Goal: Check status: Check status

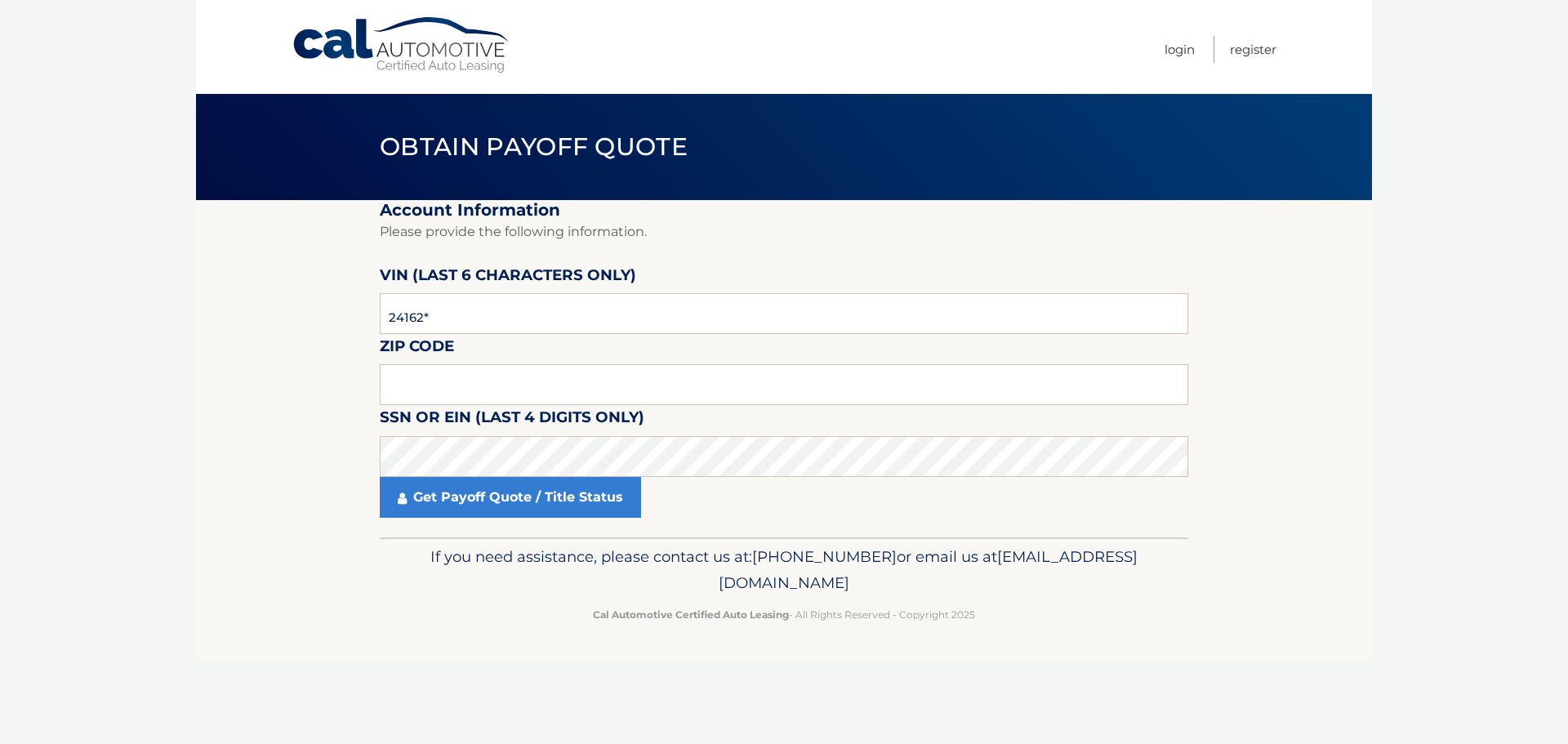
type input "241620"
click at [595, 393] on input "text" at bounding box center [784, 384] width 808 height 41
click at [490, 388] on input "text" at bounding box center [784, 384] width 808 height 41
type input "11566"
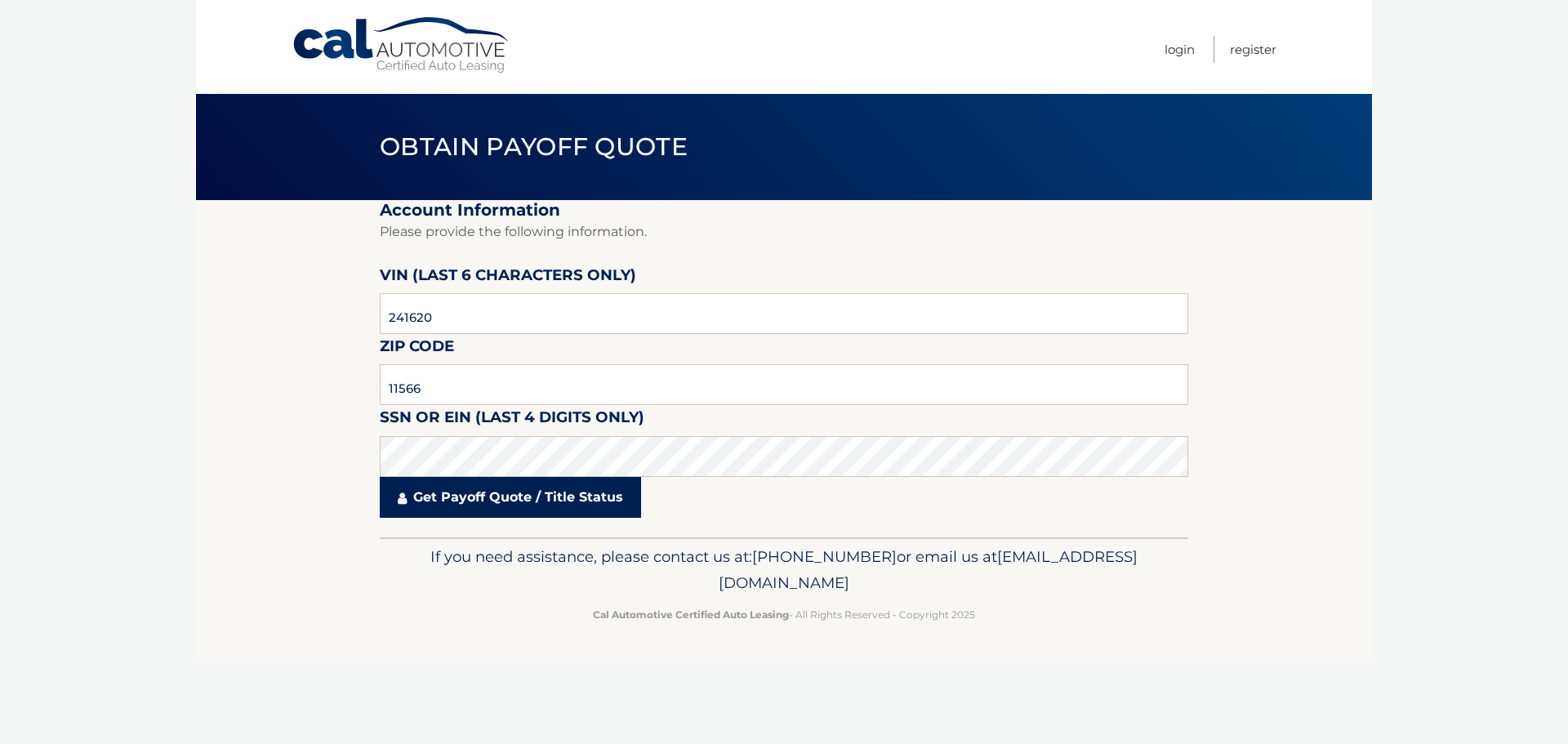
click at [513, 501] on link "Get Payoff Quote / Title Status" at bounding box center [511, 497] width 262 height 41
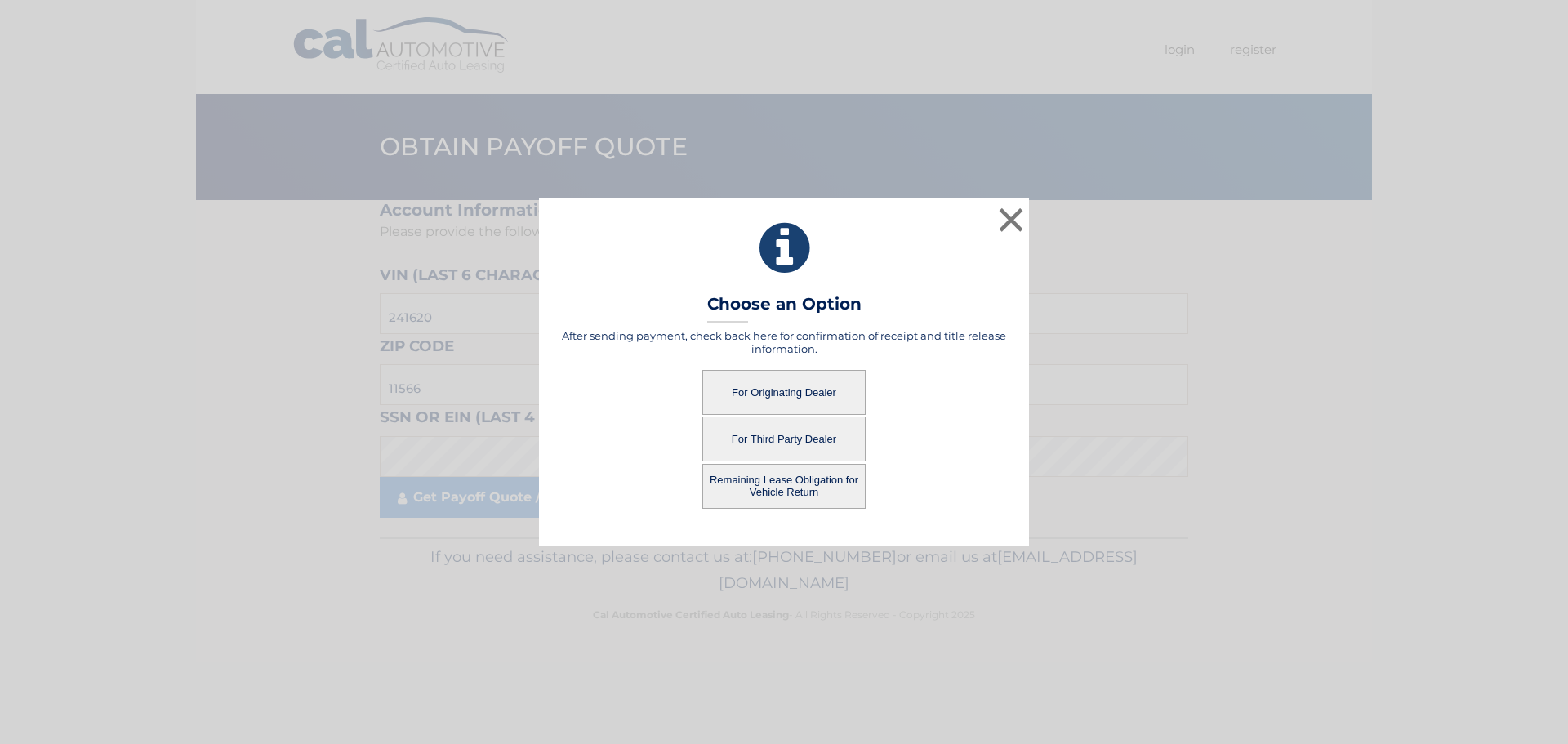
click at [811, 392] on button "For Originating Dealer" at bounding box center [783, 392] width 163 height 45
click at [785, 387] on button "For Originating Dealer" at bounding box center [783, 392] width 163 height 45
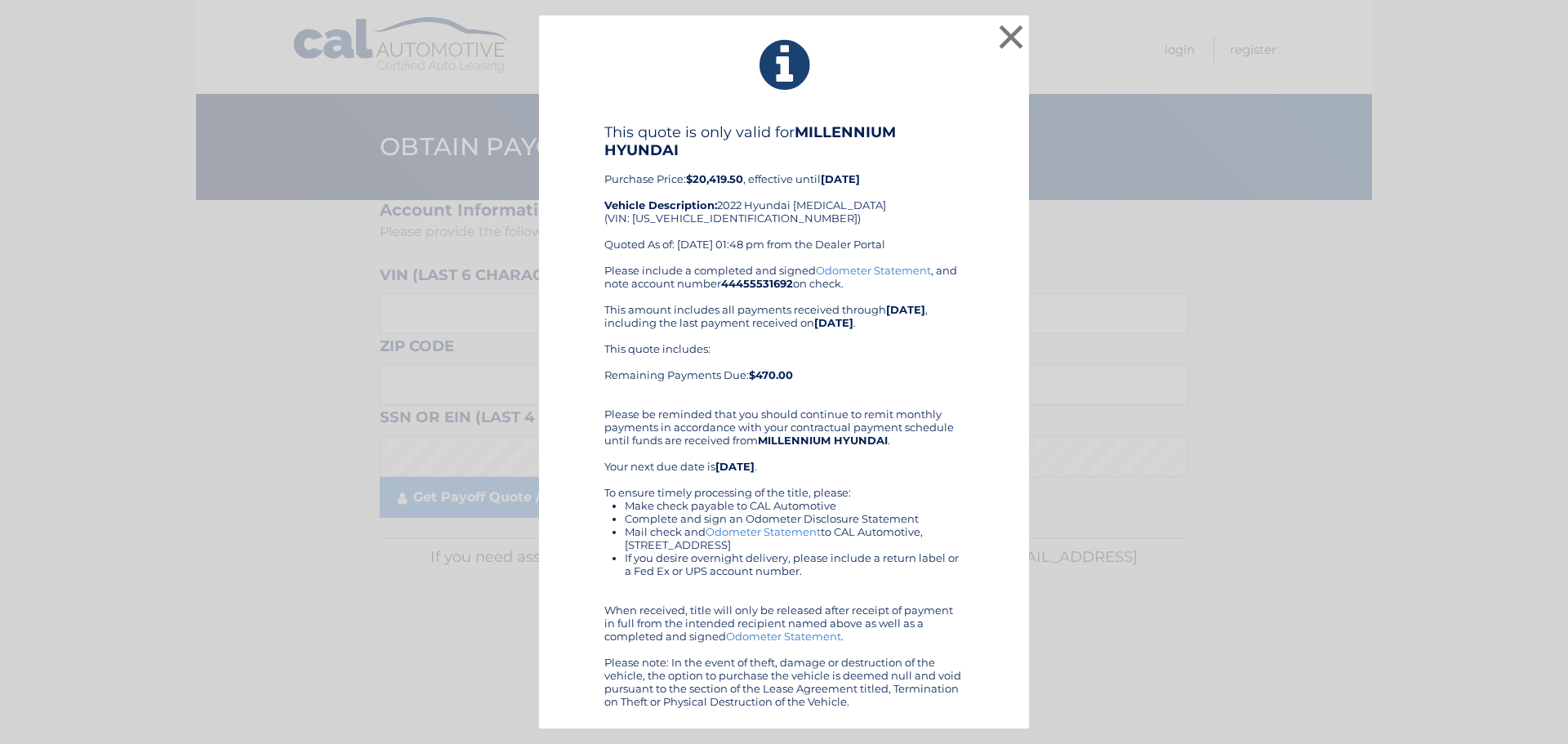
click at [845, 374] on div "This quote includes: Remaining Payments Due: $470.00" at bounding box center [784, 368] width 359 height 52
click at [1015, 30] on button "×" at bounding box center [1010, 37] width 32 height 32
